Goal: Transaction & Acquisition: Purchase product/service

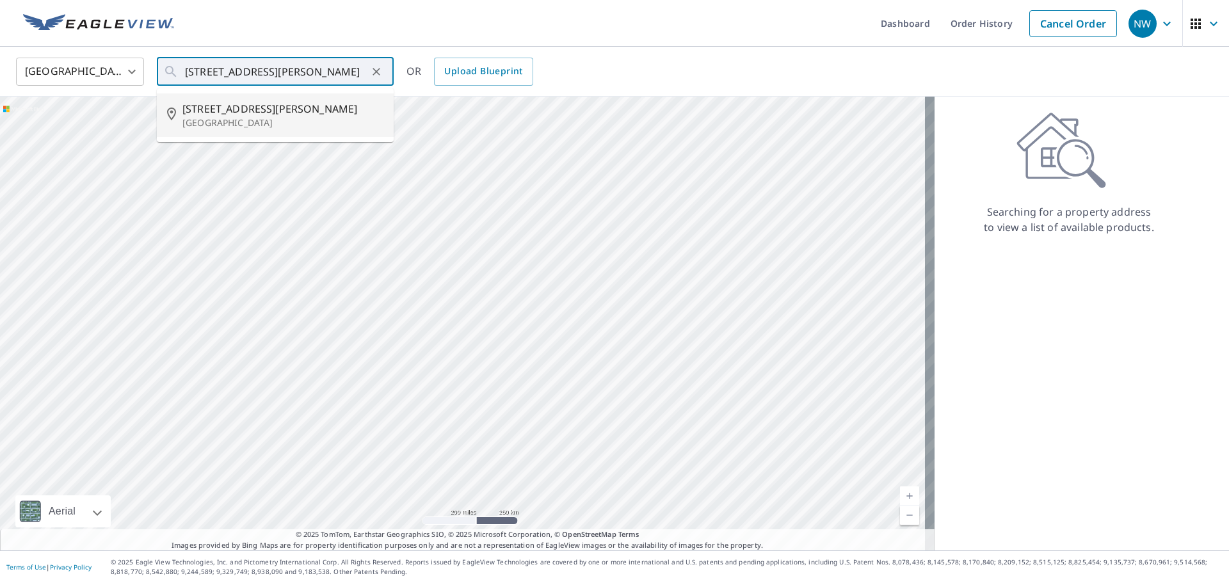
click at [246, 125] on p "[GEOGRAPHIC_DATA]" at bounding box center [282, 122] width 201 height 13
type input "[STREET_ADDRESS][PERSON_NAME]"
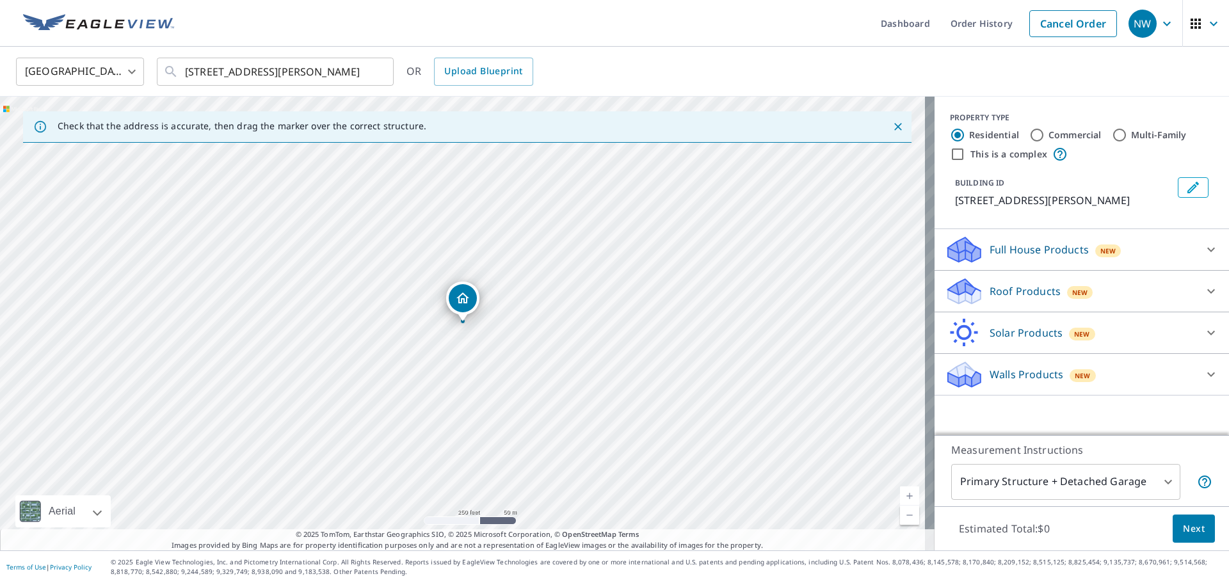
click at [1207, 291] on icon at bounding box center [1211, 291] width 8 height 4
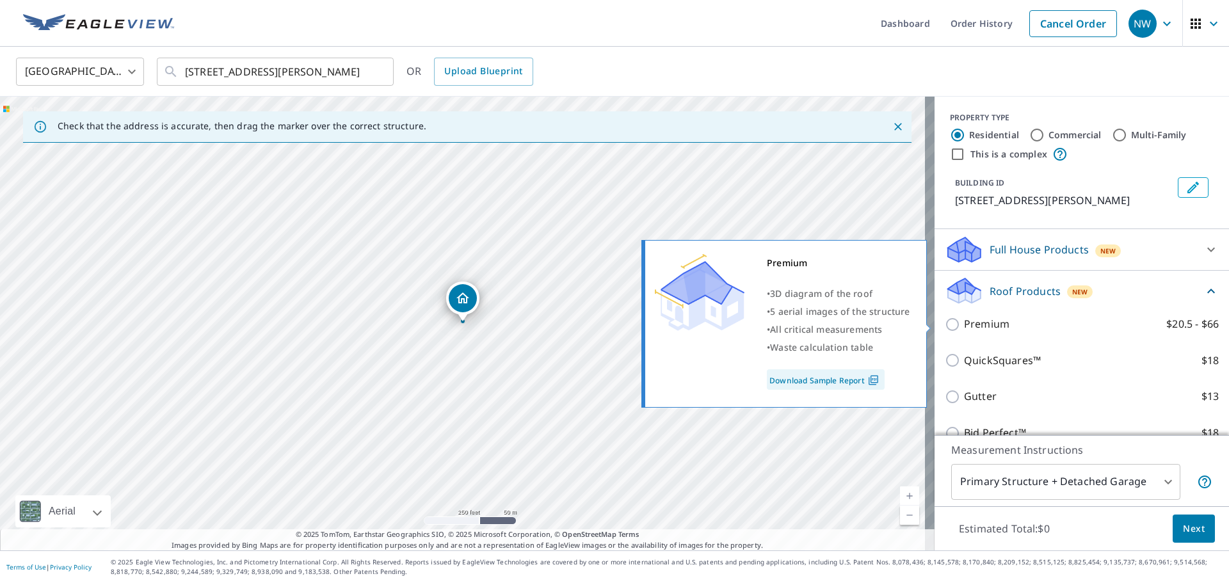
click at [992, 323] on p "Premium" at bounding box center [986, 324] width 45 height 16
click at [964, 323] on input "Premium $20.5 - $66" at bounding box center [954, 324] width 19 height 15
checkbox input "true"
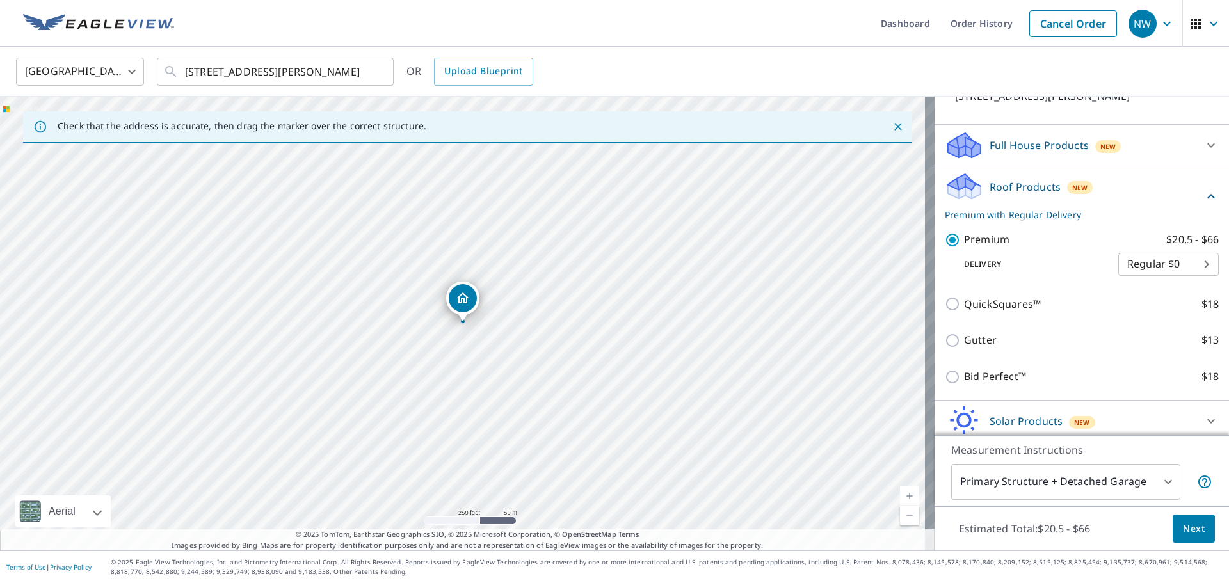
scroll to position [153, 0]
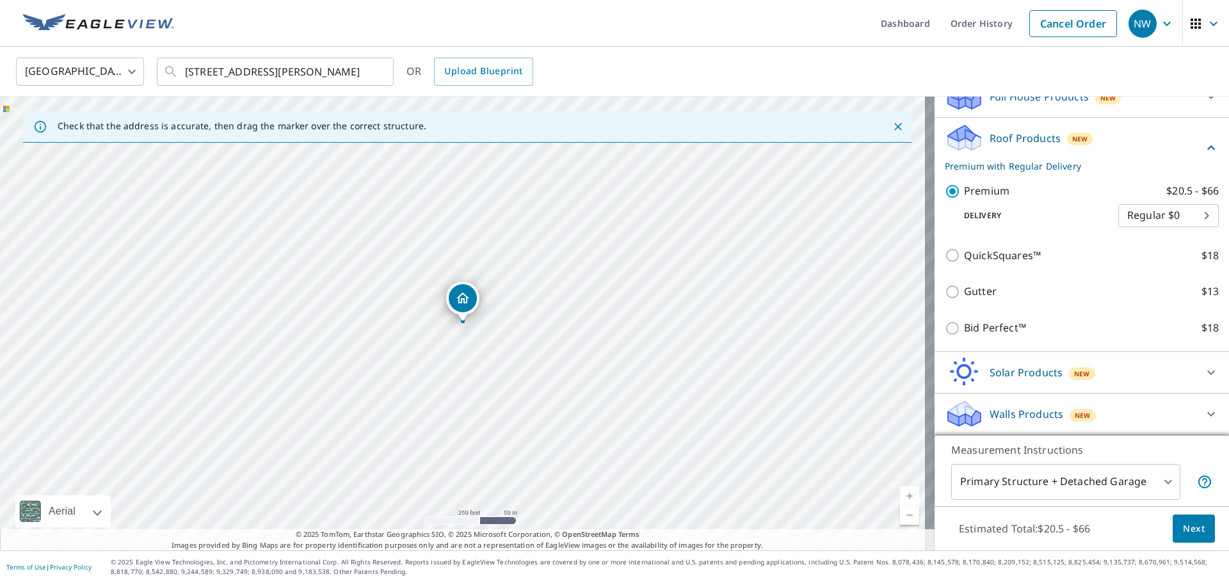
click at [1185, 529] on span "Next" at bounding box center [1194, 529] width 22 height 16
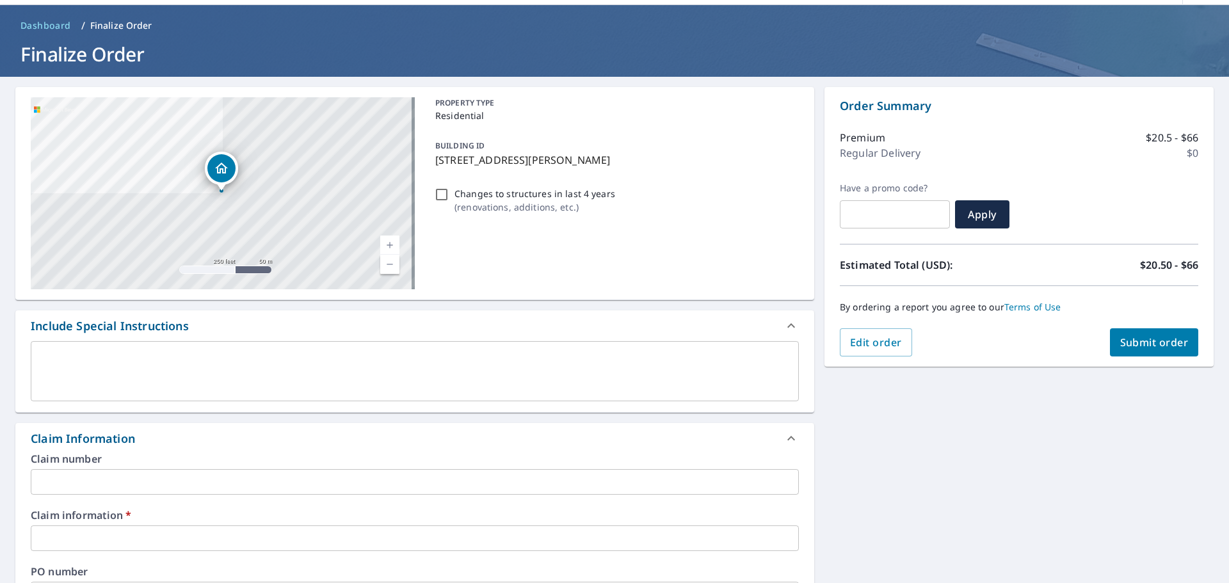
scroll to position [128, 0]
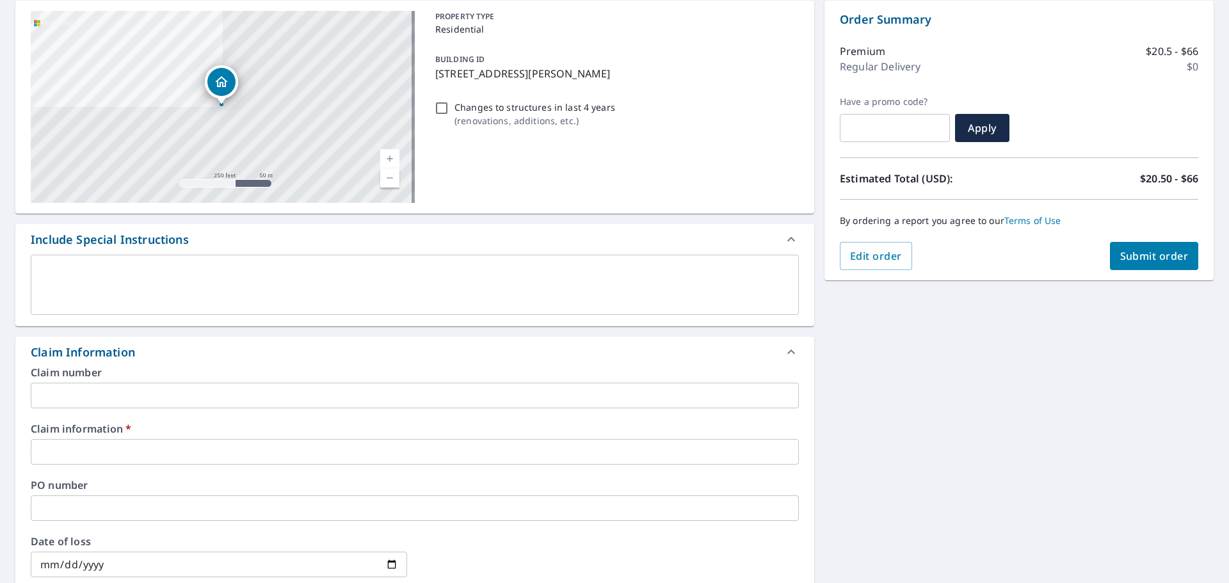
click at [152, 443] on input "text" at bounding box center [415, 452] width 768 height 26
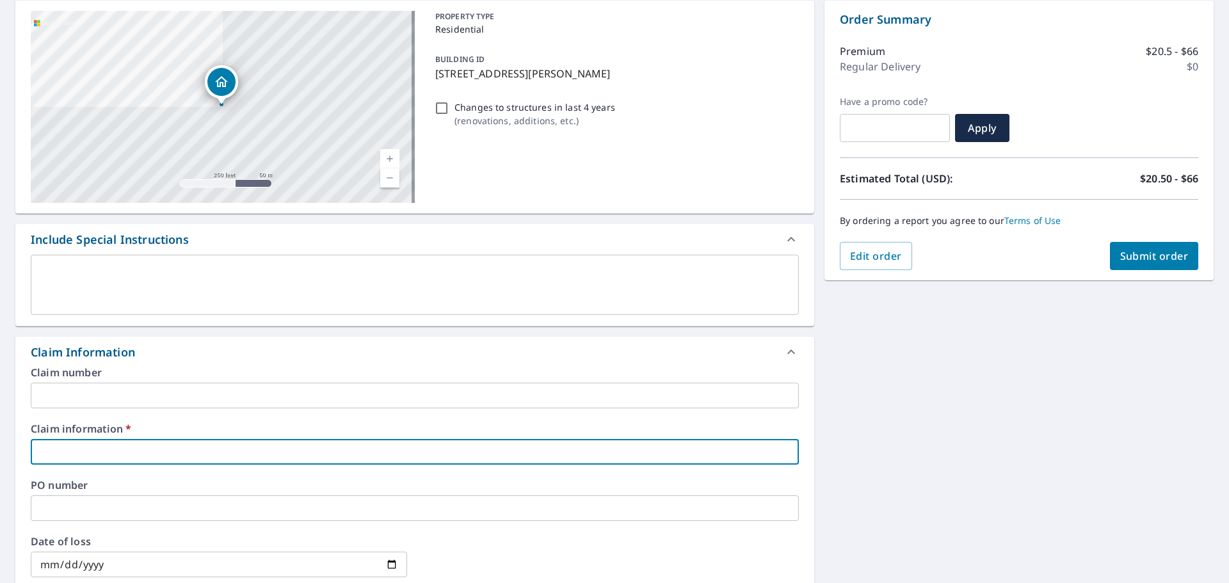
paste input "300422"
type input "300422"
checkbox input "true"
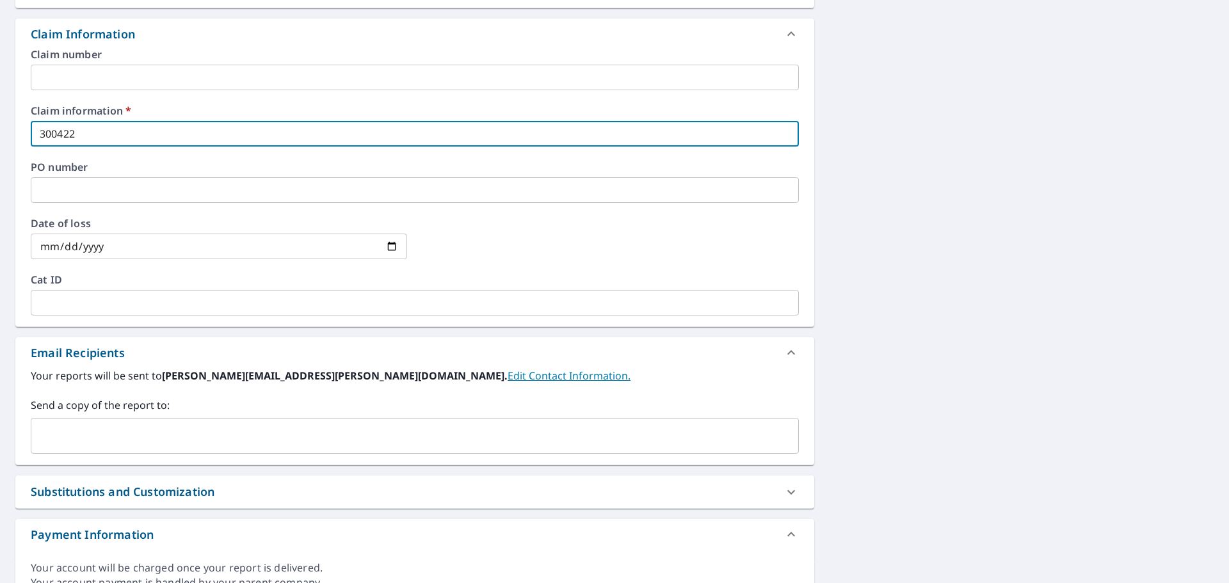
scroll to position [507, 0]
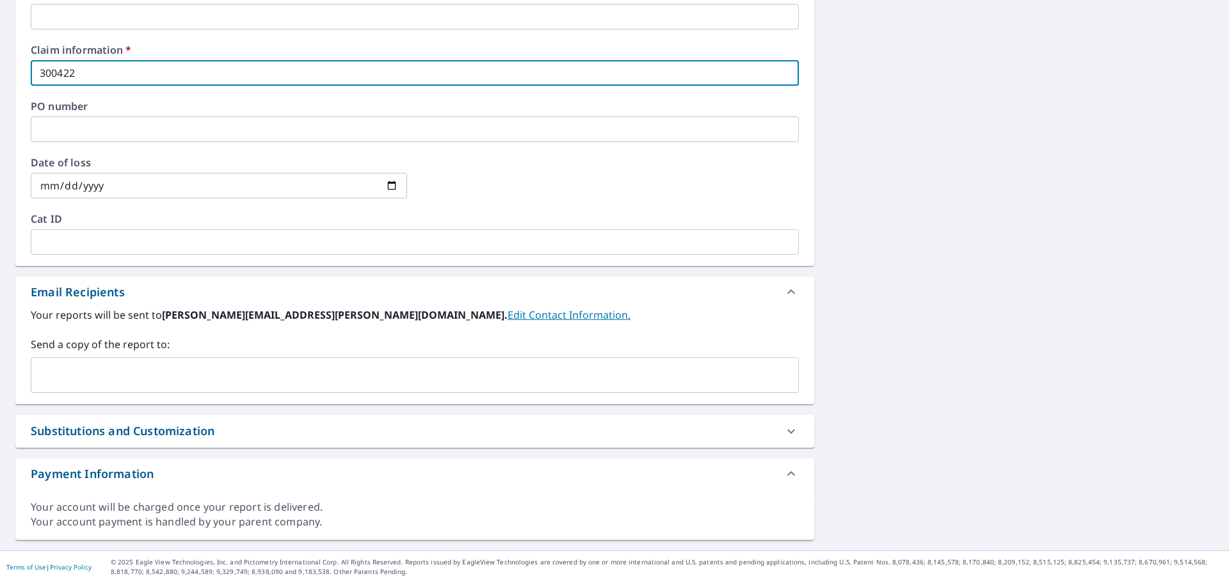
type input "300422"
click at [154, 376] on input "text" at bounding box center [404, 375] width 737 height 24
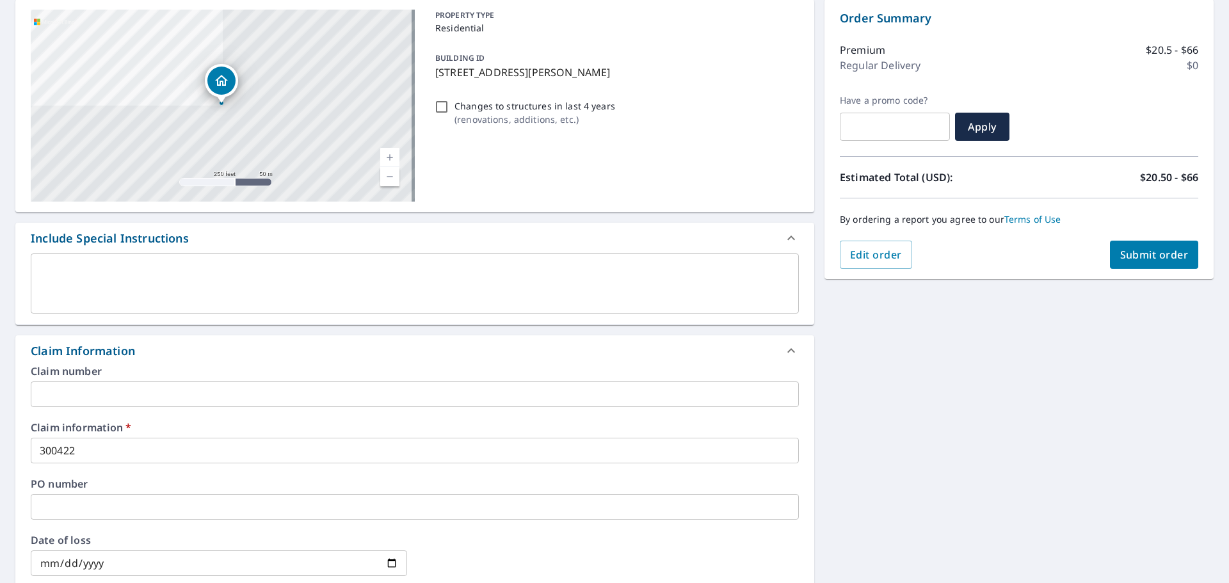
scroll to position [59, 0]
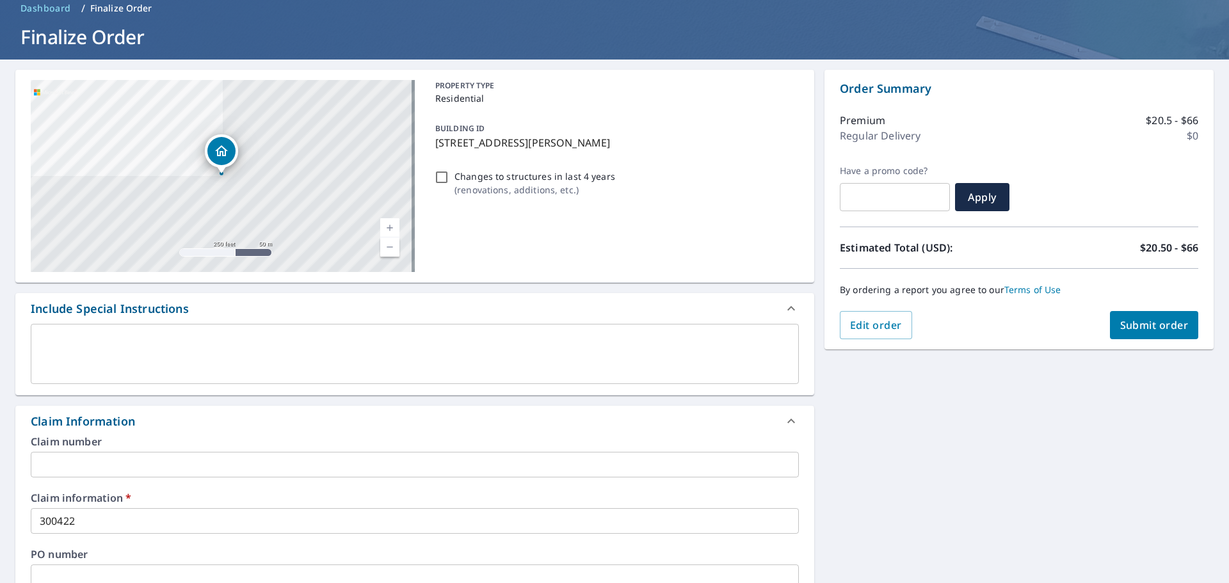
type input "[PERSON_NAME][EMAIL_ADDRESS][PERSON_NAME][DOMAIN_NAME]"
click at [1149, 324] on span "Submit order" at bounding box center [1154, 325] width 68 height 14
checkbox input "true"
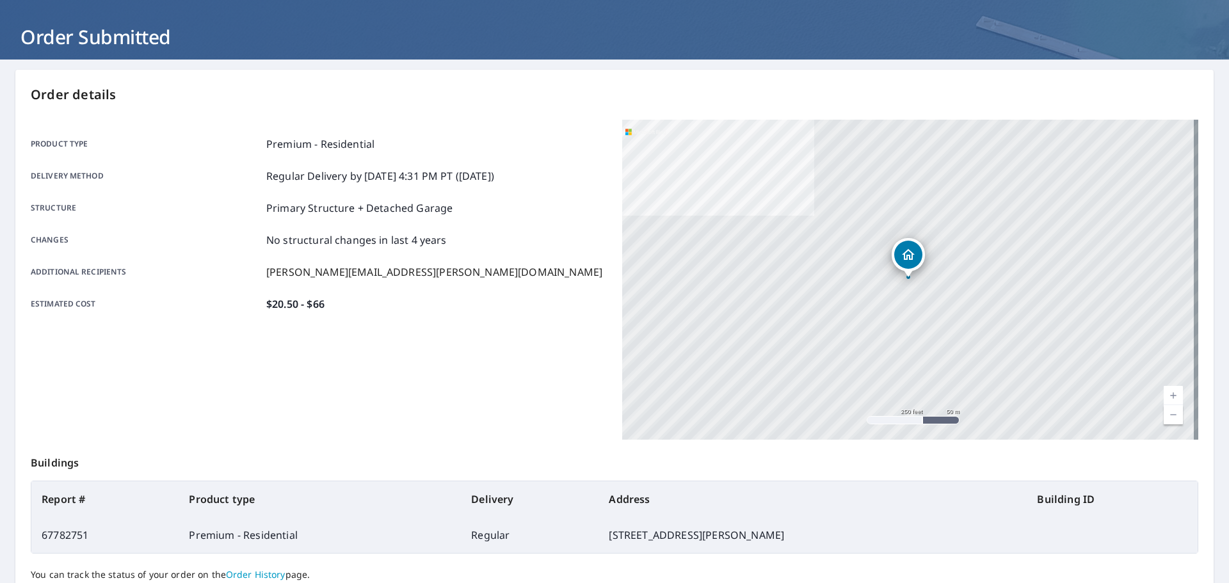
drag, startPoint x: 497, startPoint y: 269, endPoint x: 481, endPoint y: 272, distance: 15.7
click at [496, 270] on div "Additional recipients [PERSON_NAME][EMAIL_ADDRESS][PERSON_NAME][DOMAIN_NAME]" at bounding box center [319, 271] width 576 height 15
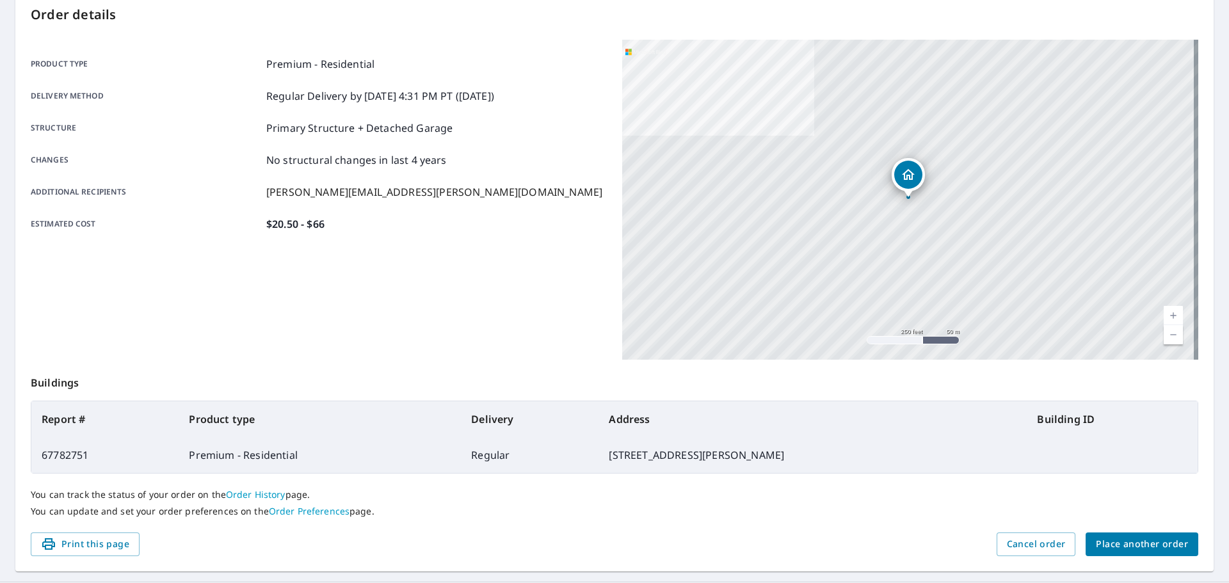
scroll to position [170, 0]
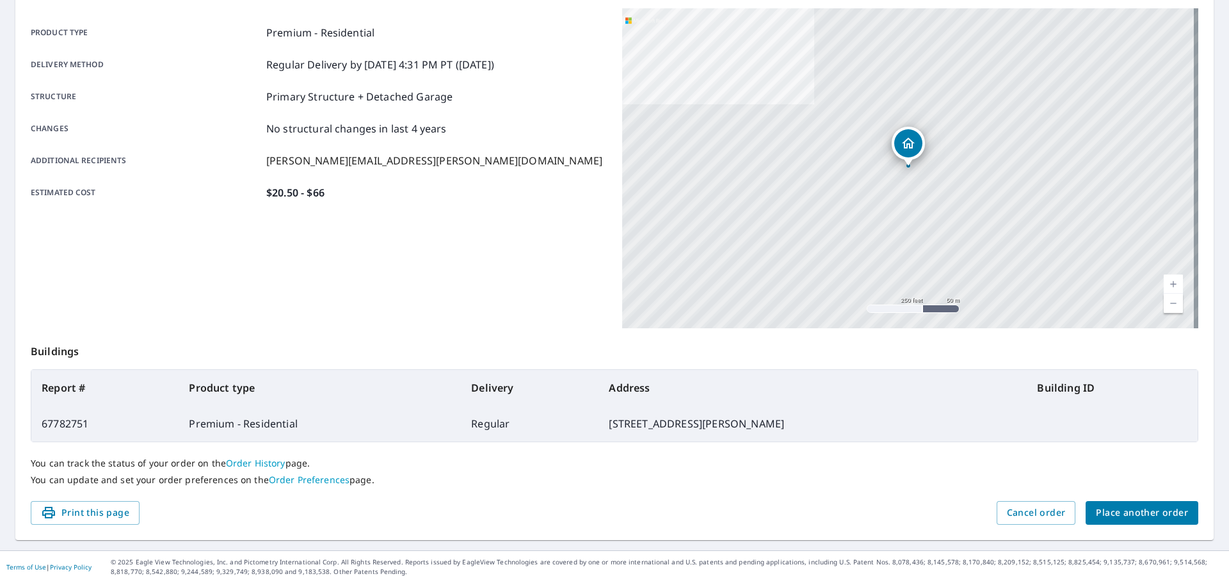
drag, startPoint x: 787, startPoint y: 429, endPoint x: 622, endPoint y: 429, distance: 165.1
click at [622, 429] on td "[STREET_ADDRESS][PERSON_NAME]" at bounding box center [812, 424] width 428 height 36
copy td "[STREET_ADDRESS][PERSON_NAME]"
drag, startPoint x: 111, startPoint y: 427, endPoint x: 42, endPoint y: 420, distance: 69.4
click at [42, 420] on td "67782751" at bounding box center [104, 424] width 147 height 36
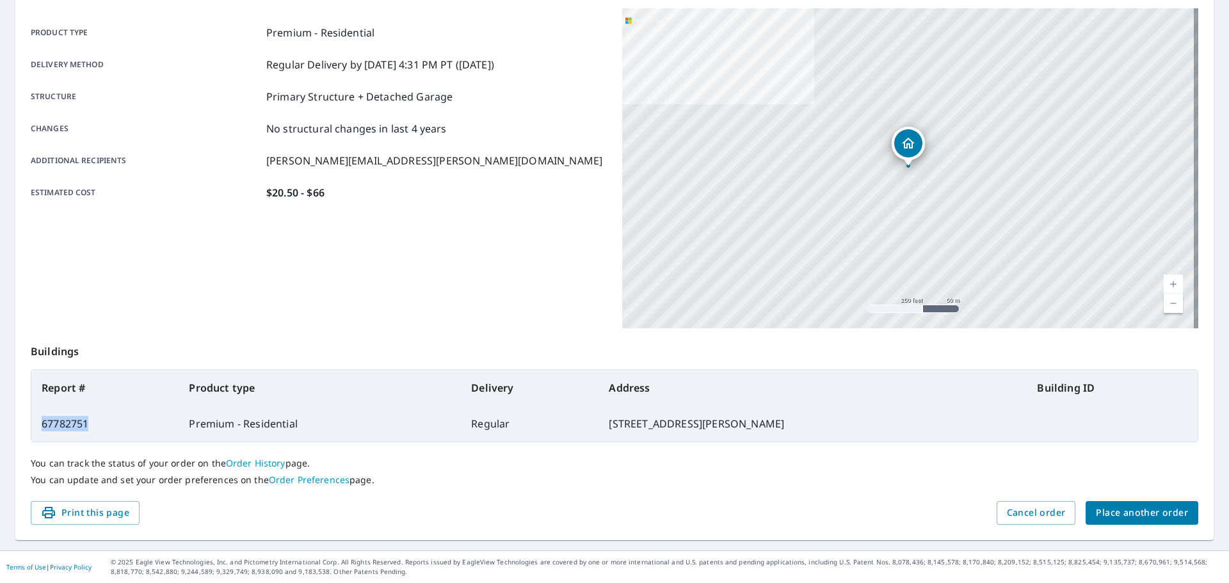
copy td "67782751"
